Goal: Information Seeking & Learning: Understand process/instructions

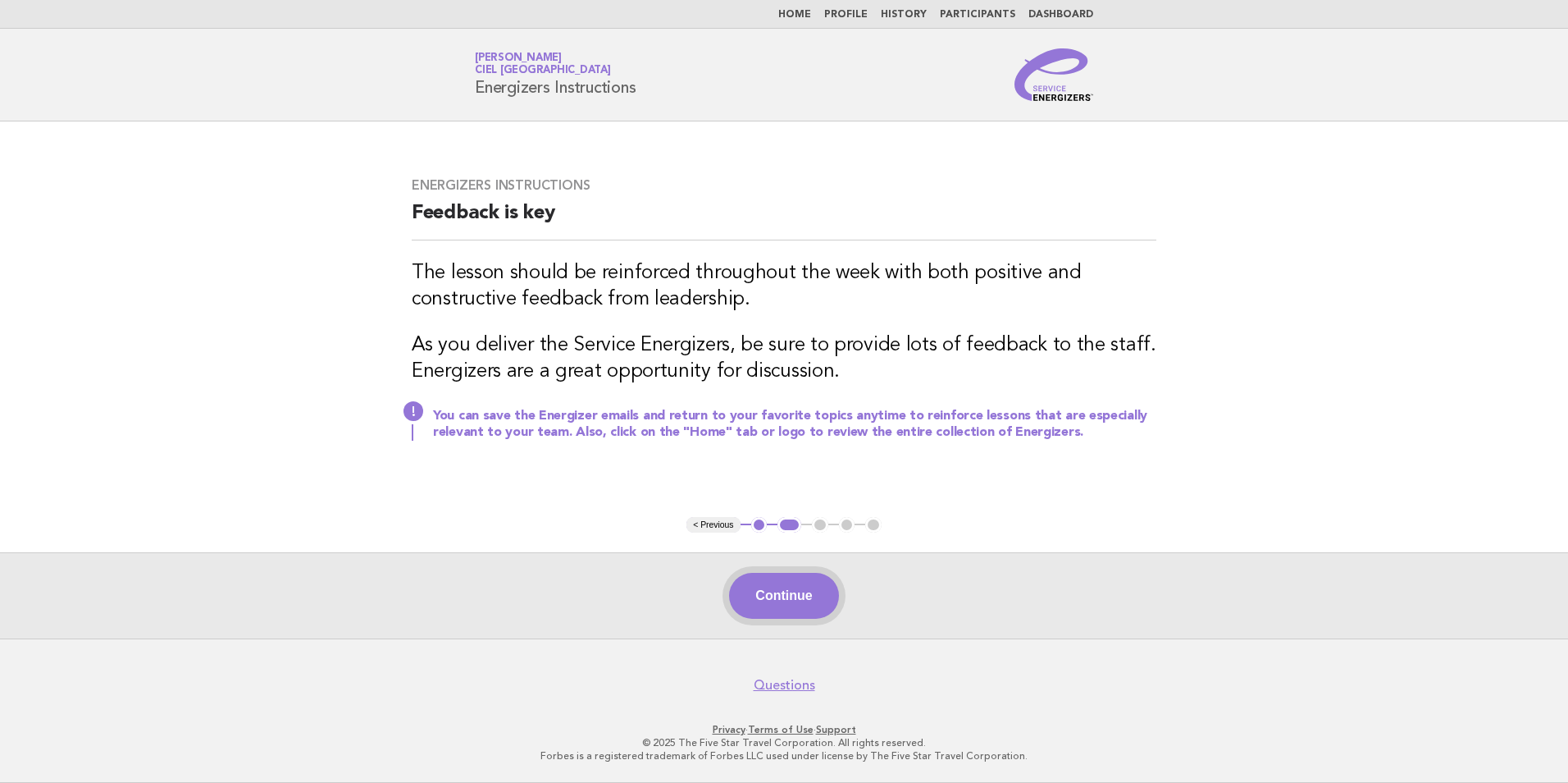
click at [784, 619] on button "Continue" at bounding box center [784, 595] width 109 height 46
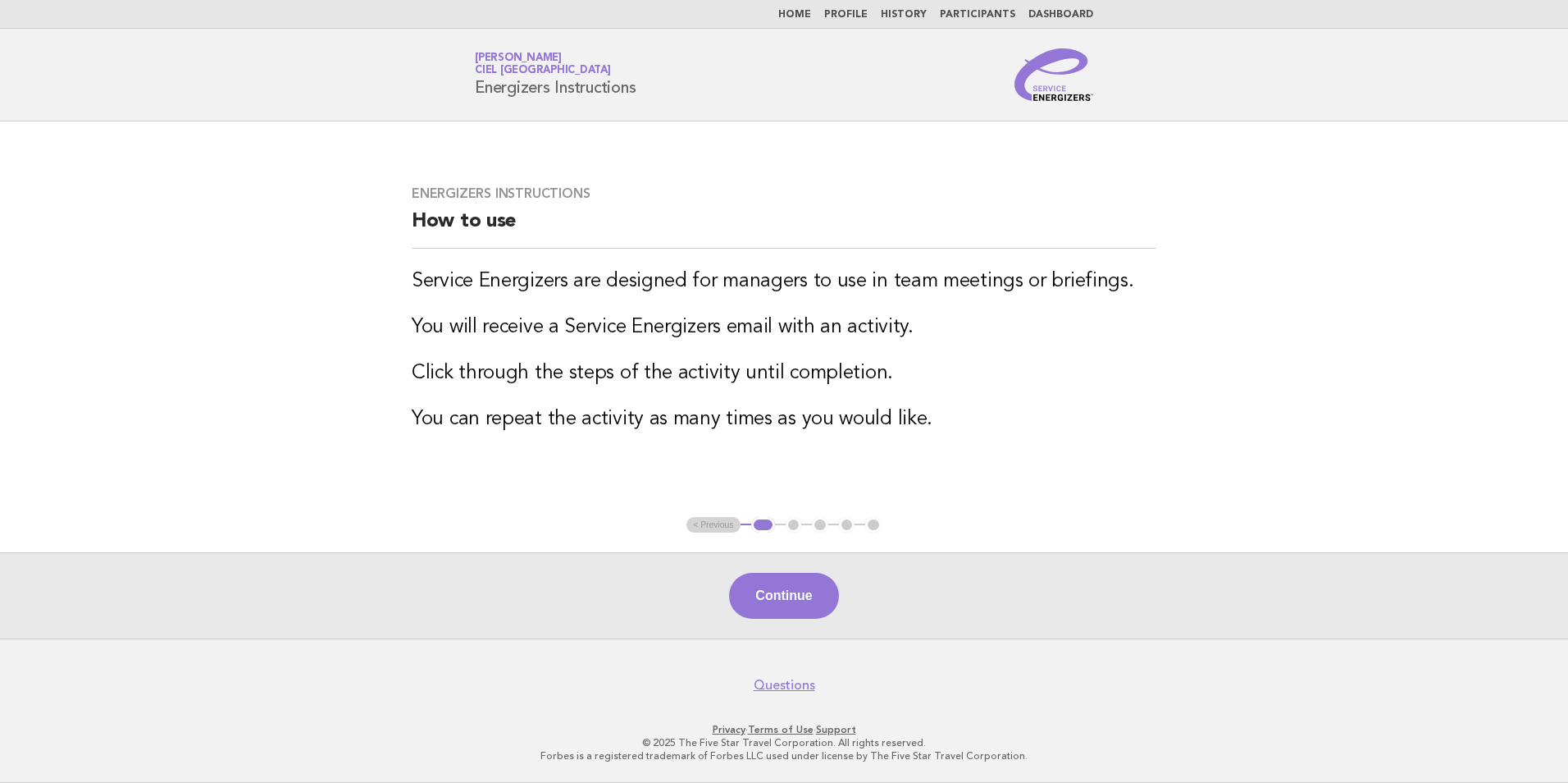
click at [806, 605] on button "Continue" at bounding box center [784, 595] width 109 height 46
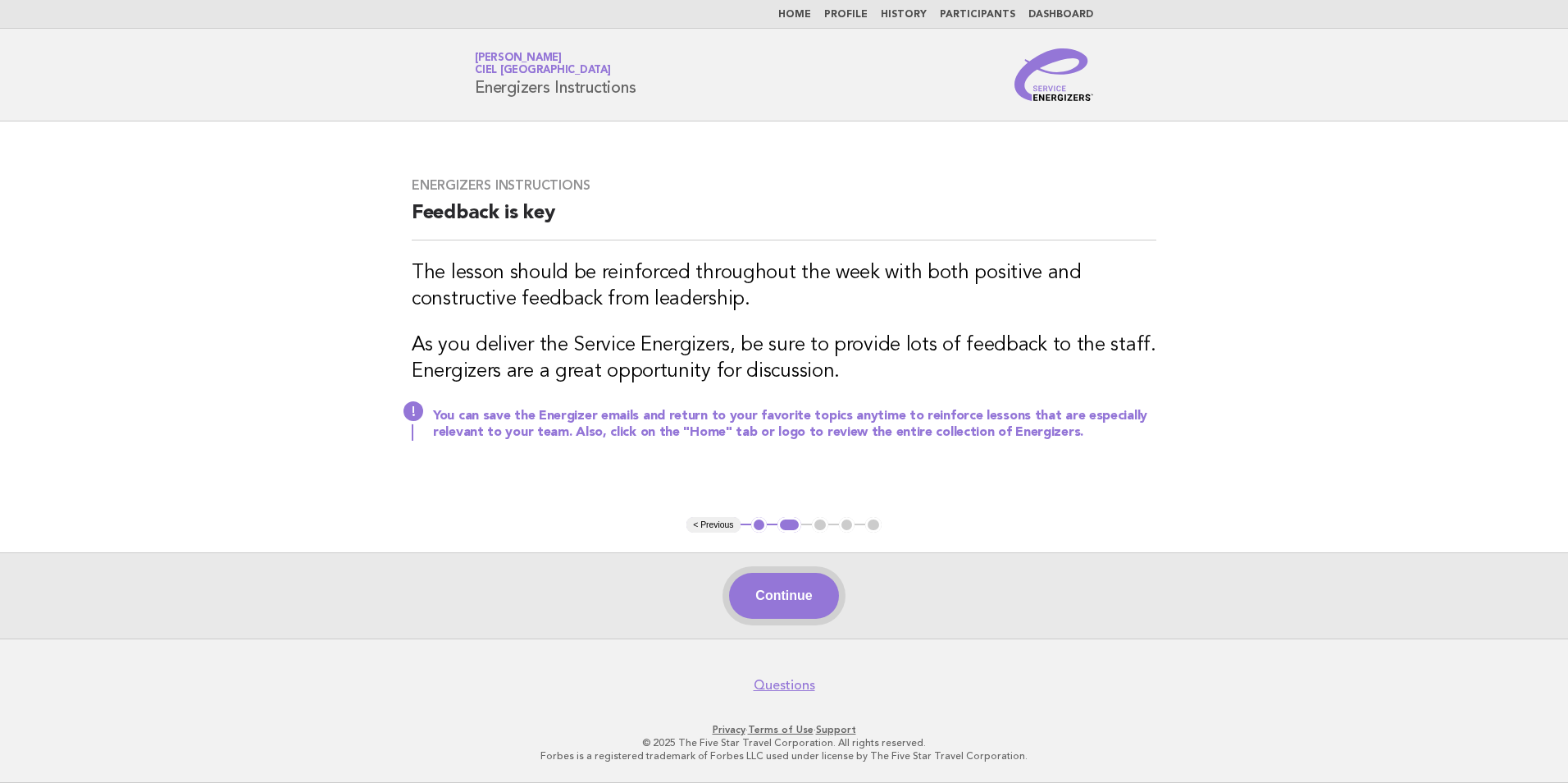
click at [799, 589] on button "Continue" at bounding box center [784, 595] width 109 height 46
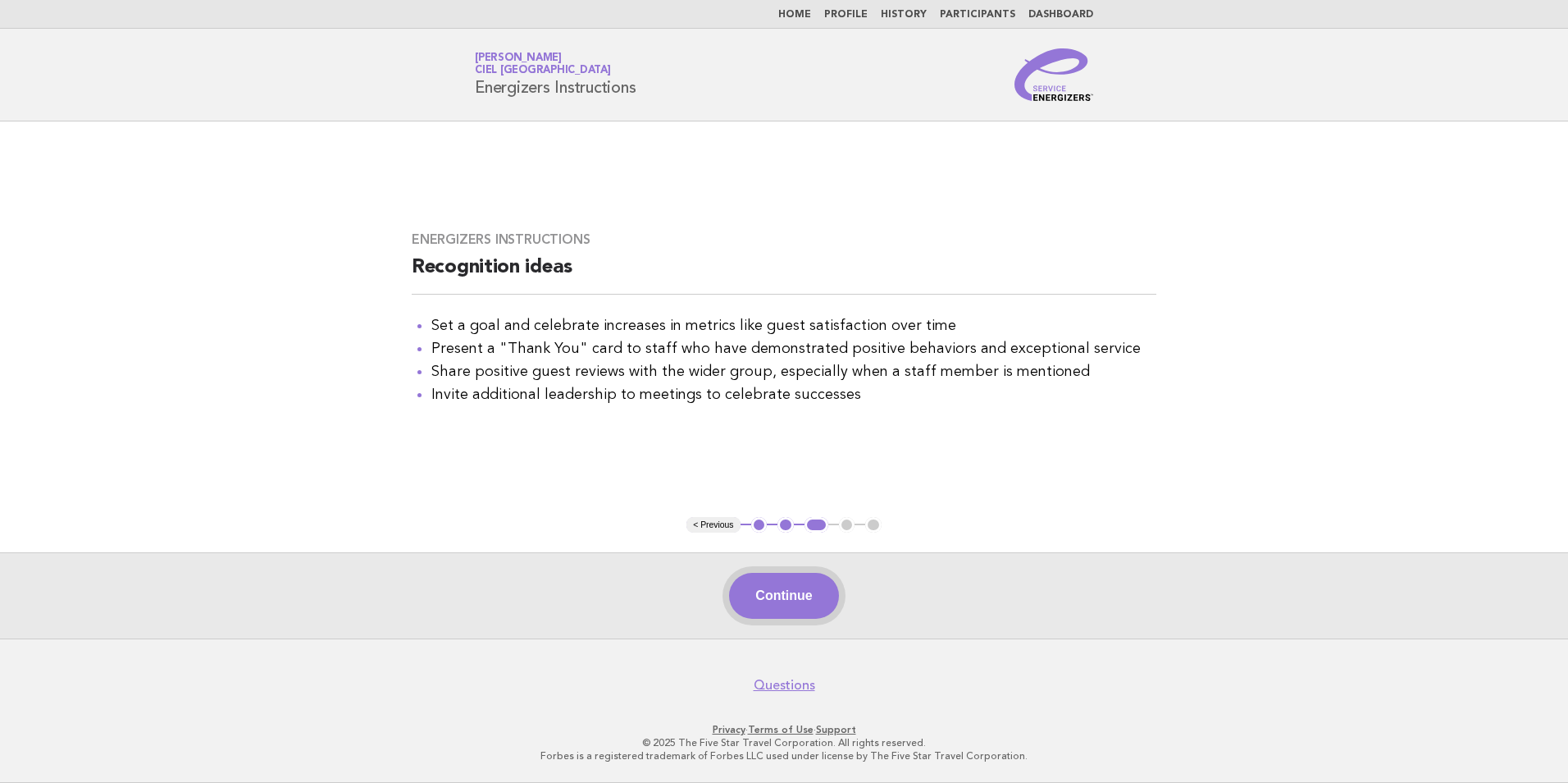
click at [804, 593] on button "Continue" at bounding box center [784, 595] width 109 height 46
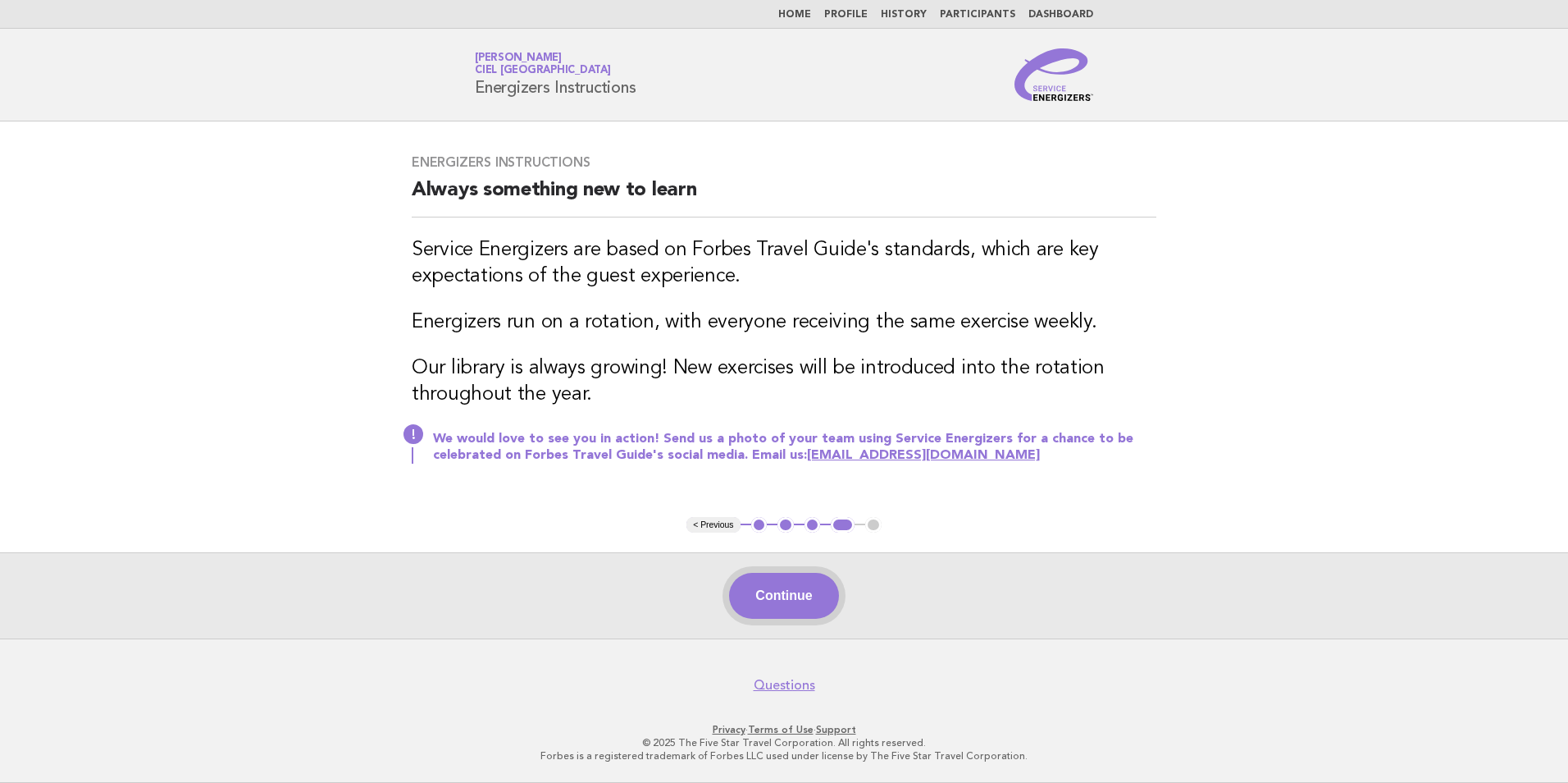
click at [763, 603] on button "Continue" at bounding box center [784, 595] width 109 height 46
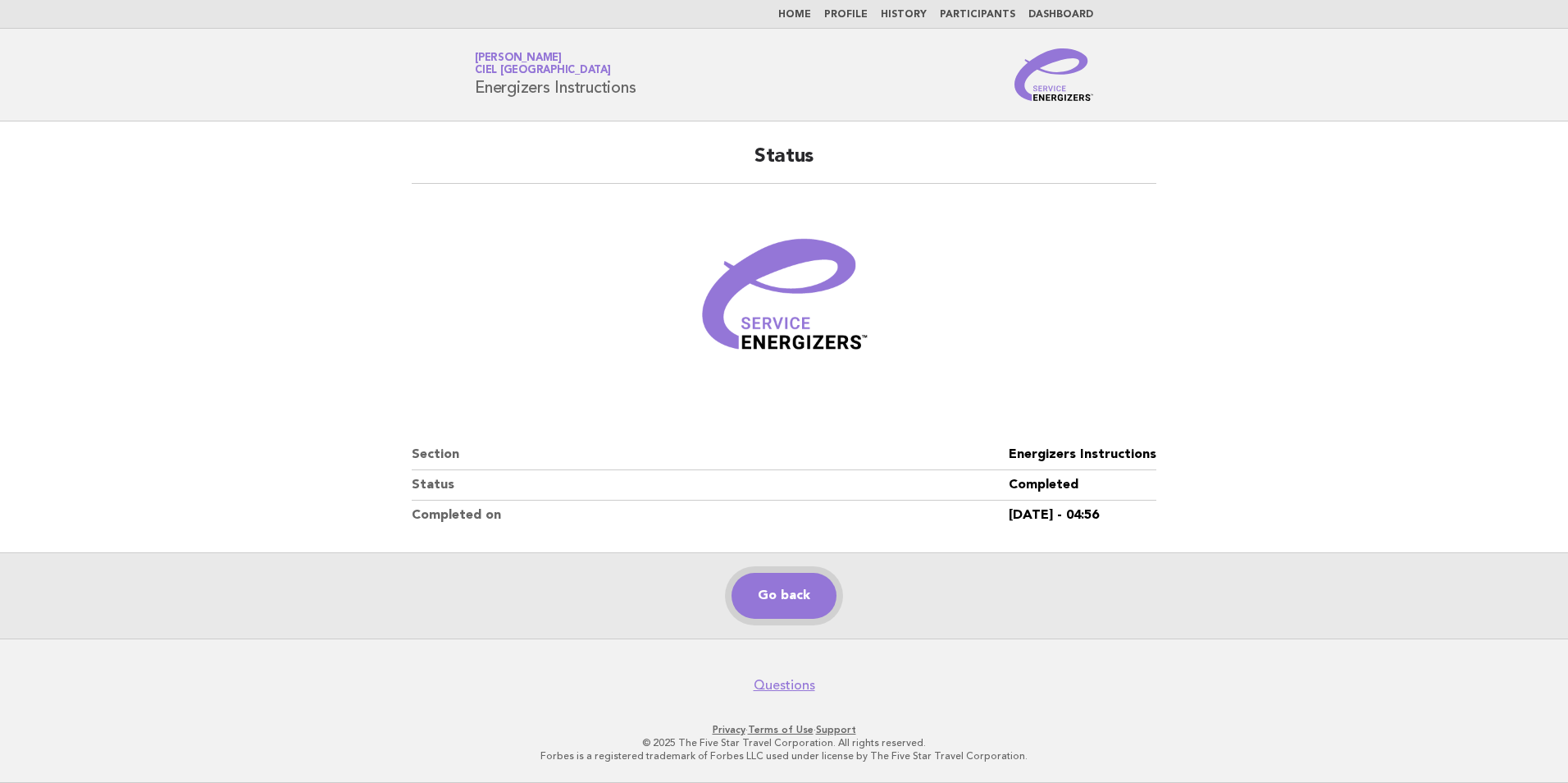
click at [763, 603] on link "Go back" at bounding box center [784, 595] width 105 height 46
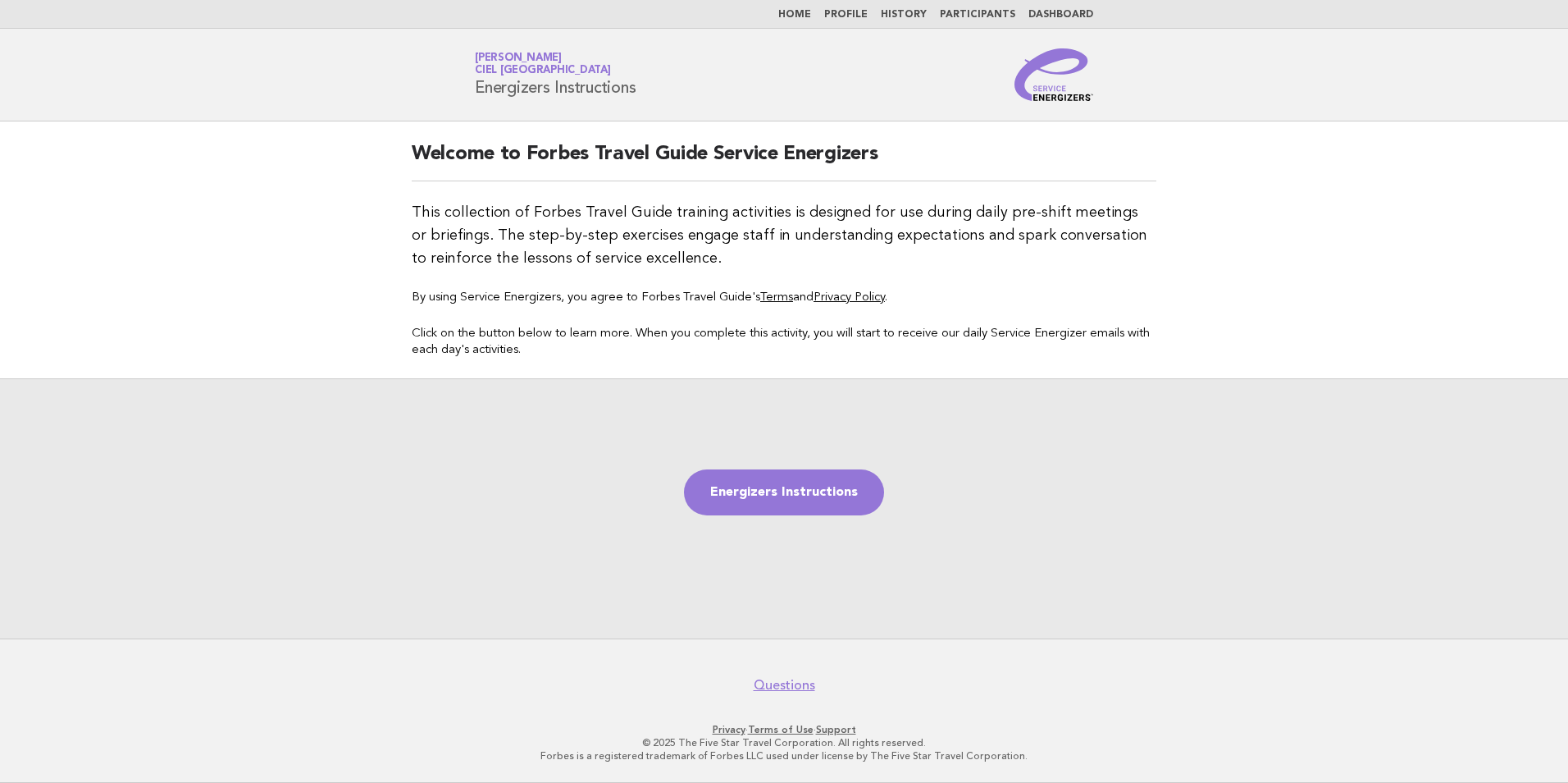
click at [865, 13] on link "Profile" at bounding box center [846, 15] width 44 height 10
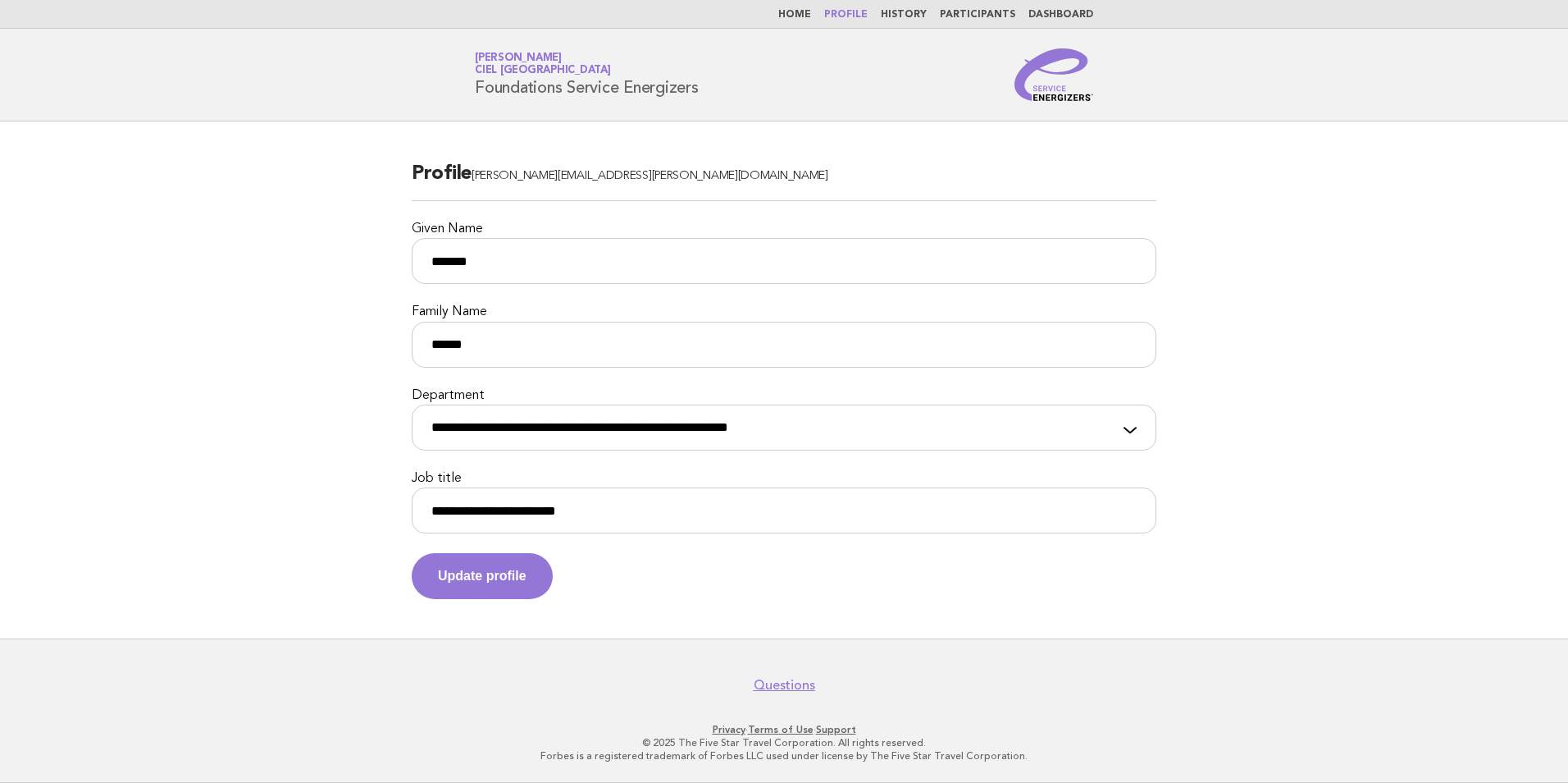
click at [801, 21] on li "Home" at bounding box center [794, 15] width 33 height 13
click at [803, 18] on link "Home" at bounding box center [794, 15] width 33 height 10
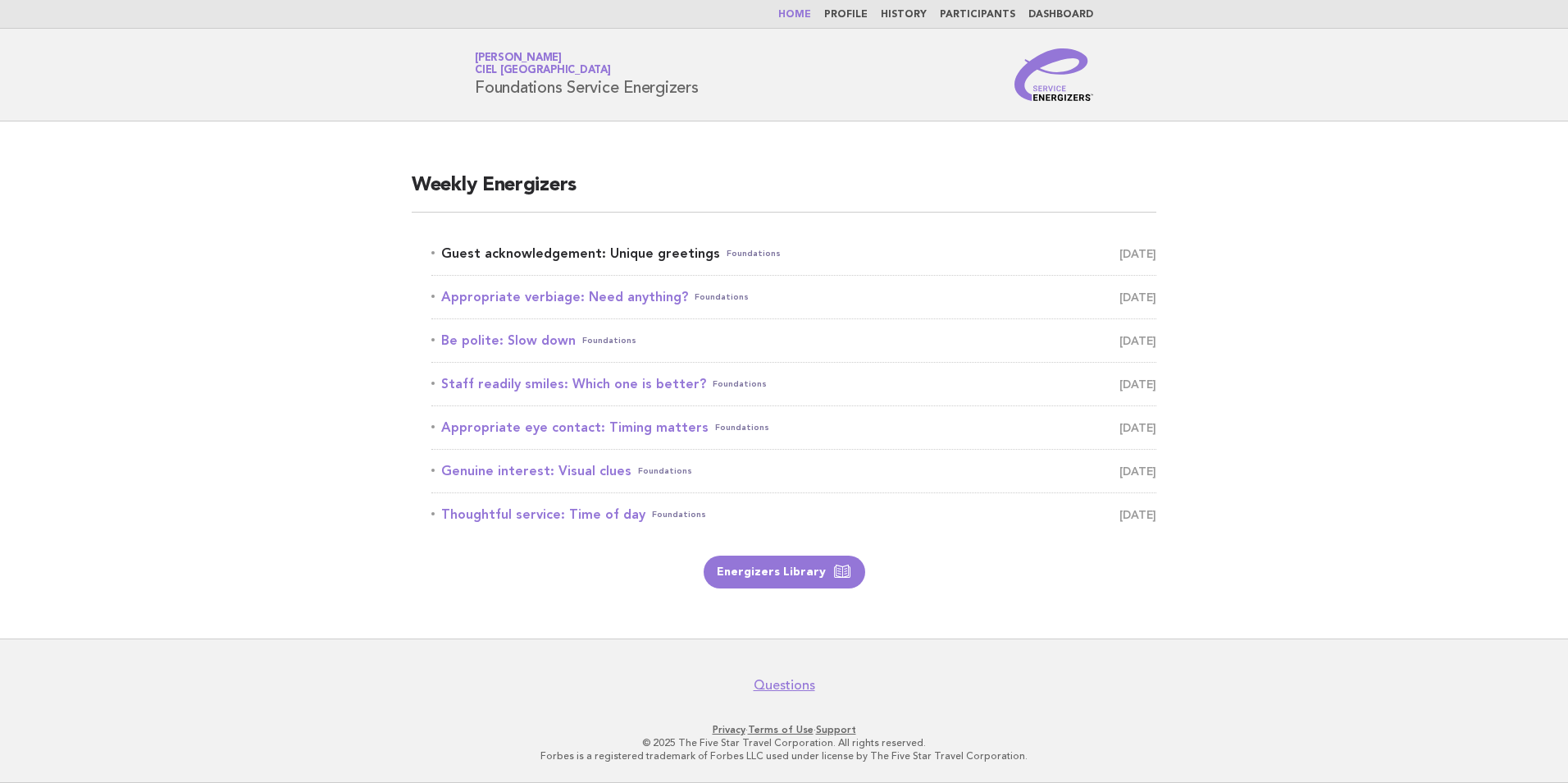
click at [589, 250] on link "Guest acknowledgement: Unique greetings Foundations [DATE]" at bounding box center [794, 253] width 725 height 23
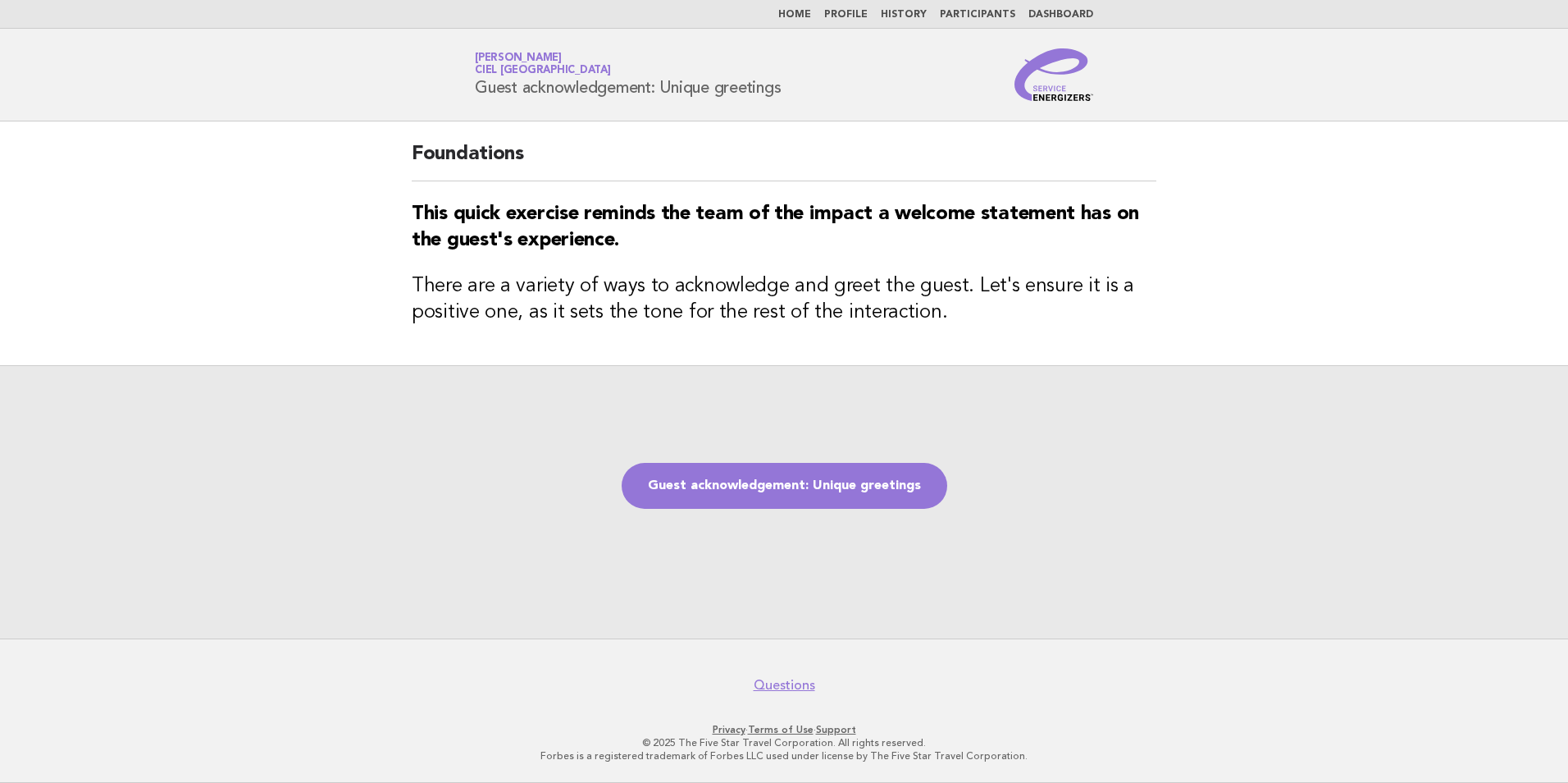
drag, startPoint x: 478, startPoint y: 88, endPoint x: 818, endPoint y: 92, distance: 340.0
click at [818, 92] on div "Service Energizers [PERSON_NAME] Ciel [GEOGRAPHIC_DATA] Guest acknowledgement: …" at bounding box center [784, 75] width 664 height 53
click at [1320, 258] on main "Foundations This quick exercise reminds the team of the impact a welcome statem…" at bounding box center [784, 380] width 1568 height 517
click at [849, 480] on link "Guest acknowledgement: Unique greetings" at bounding box center [784, 485] width 326 height 46
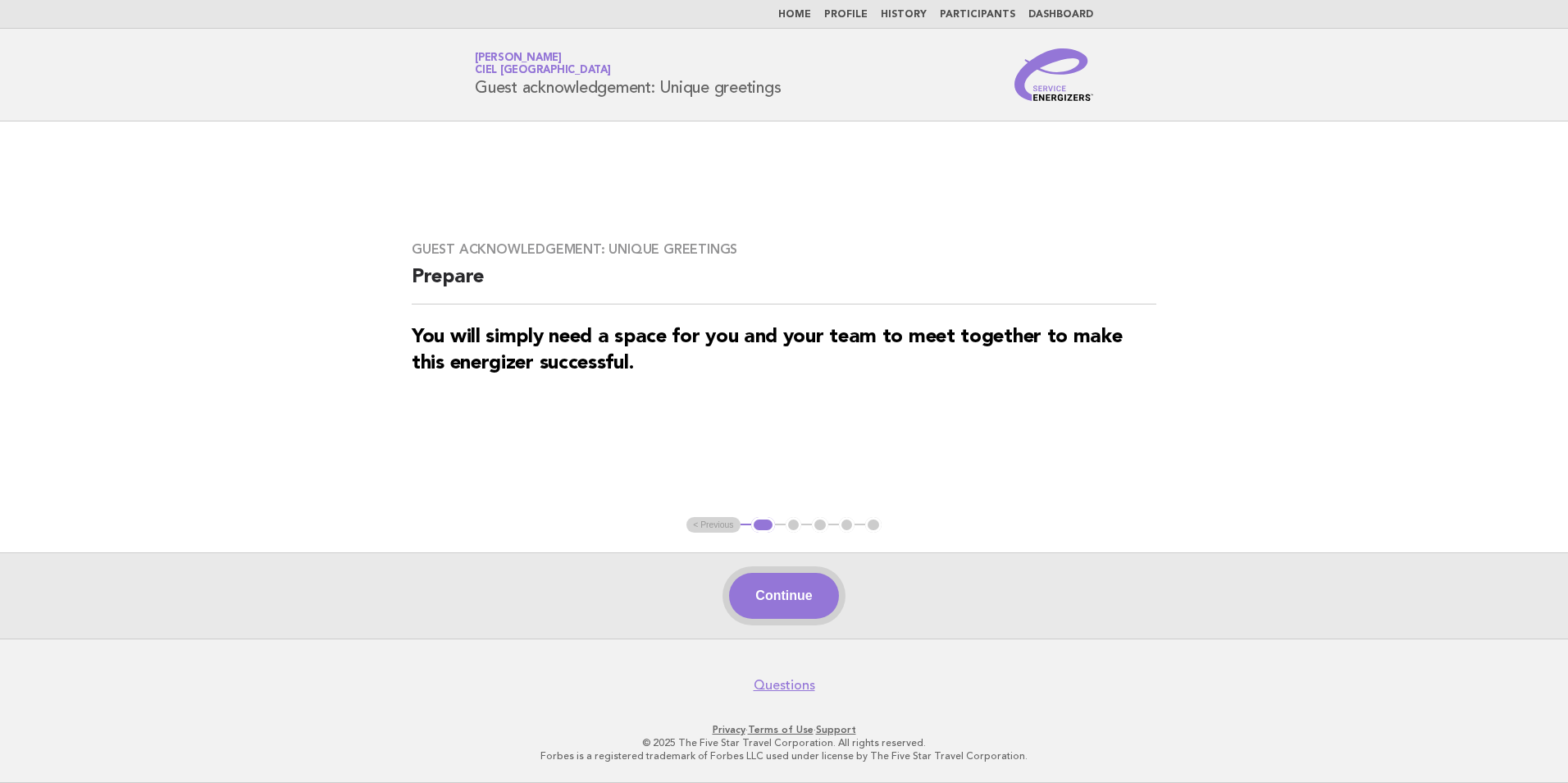
click at [791, 585] on button "Continue" at bounding box center [784, 595] width 109 height 46
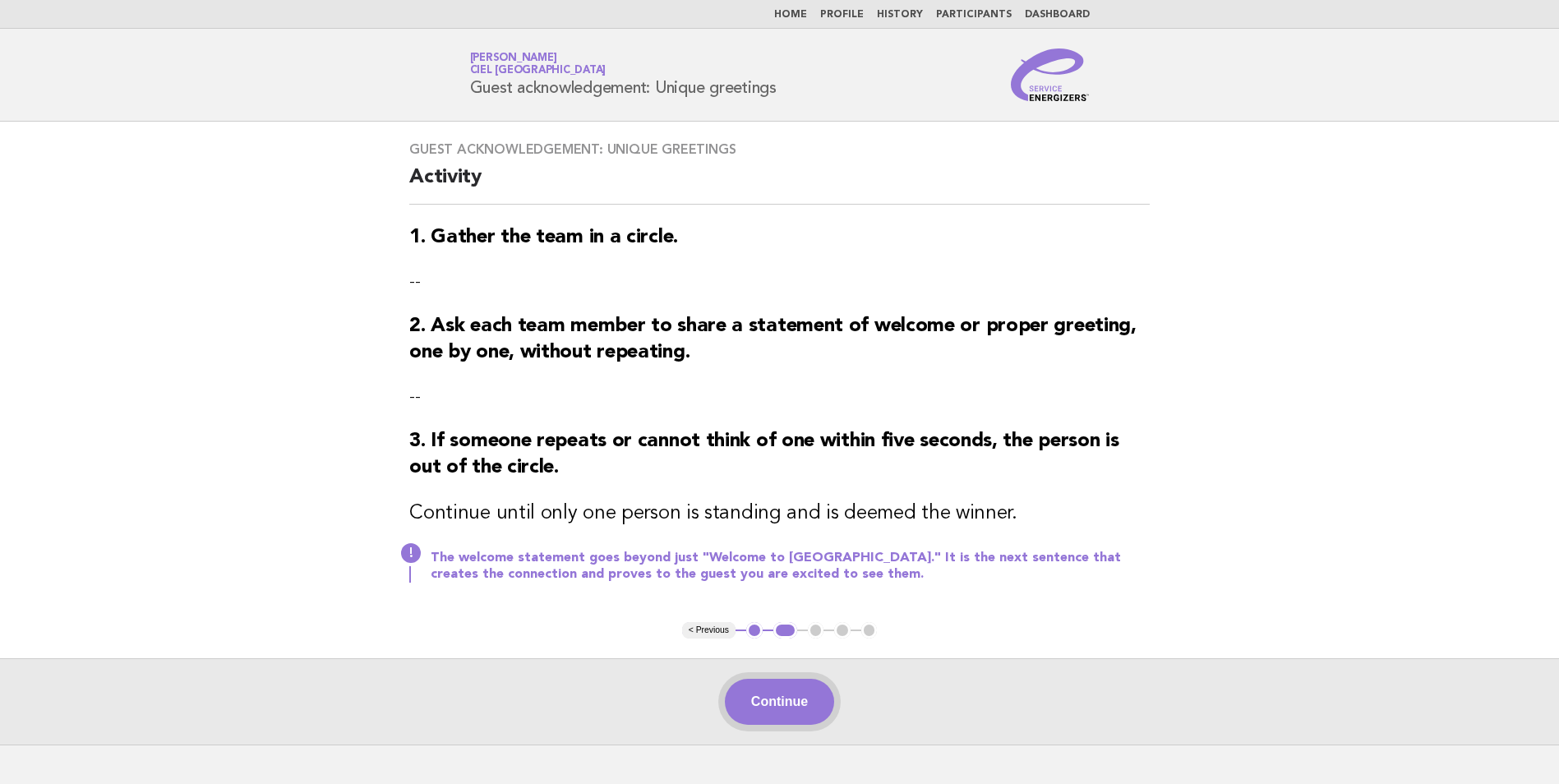
click at [800, 708] on button "Continue" at bounding box center [780, 701] width 109 height 46
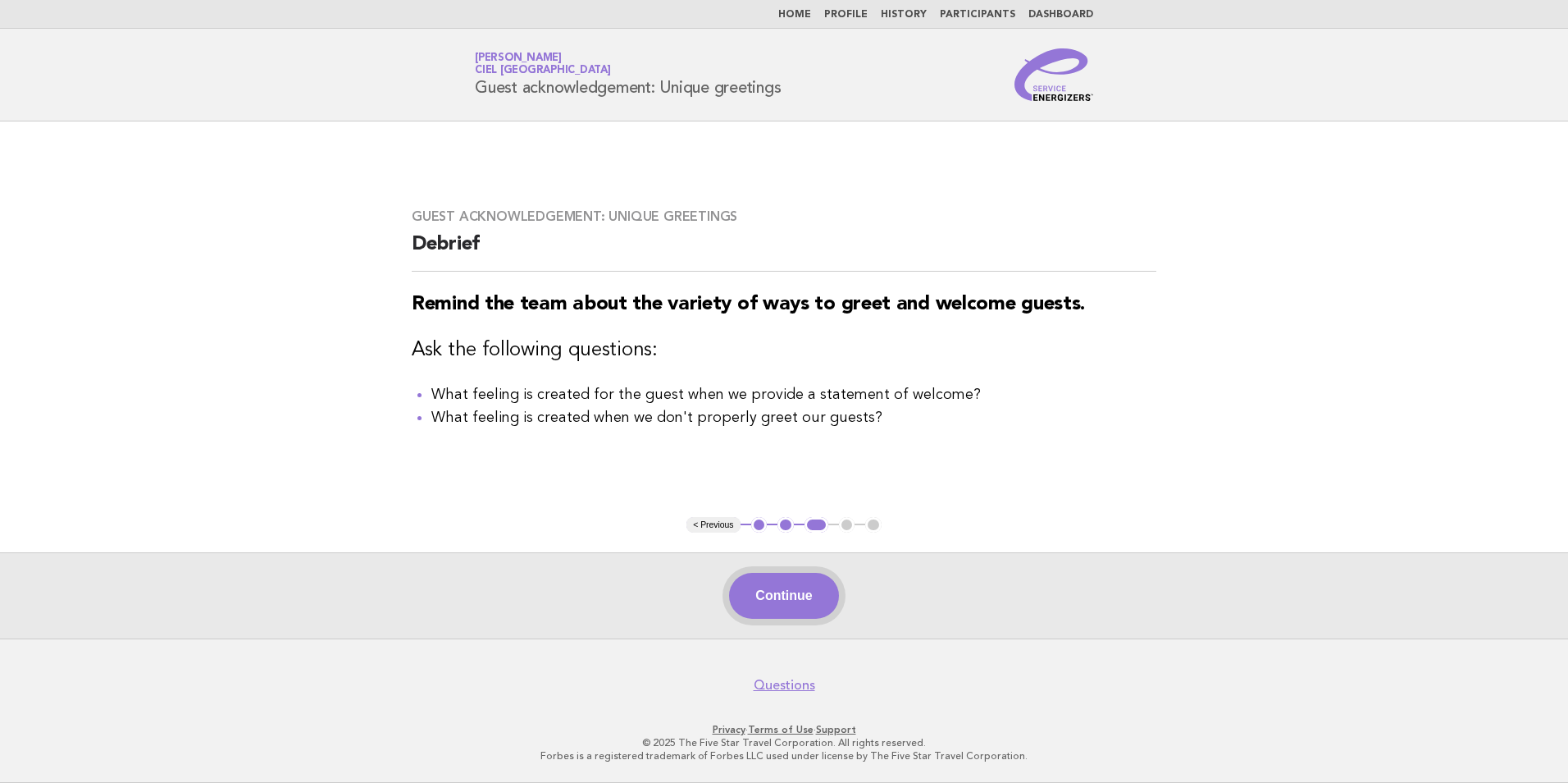
click at [810, 591] on button "Continue" at bounding box center [784, 595] width 109 height 46
